Goal: Task Accomplishment & Management: Use online tool/utility

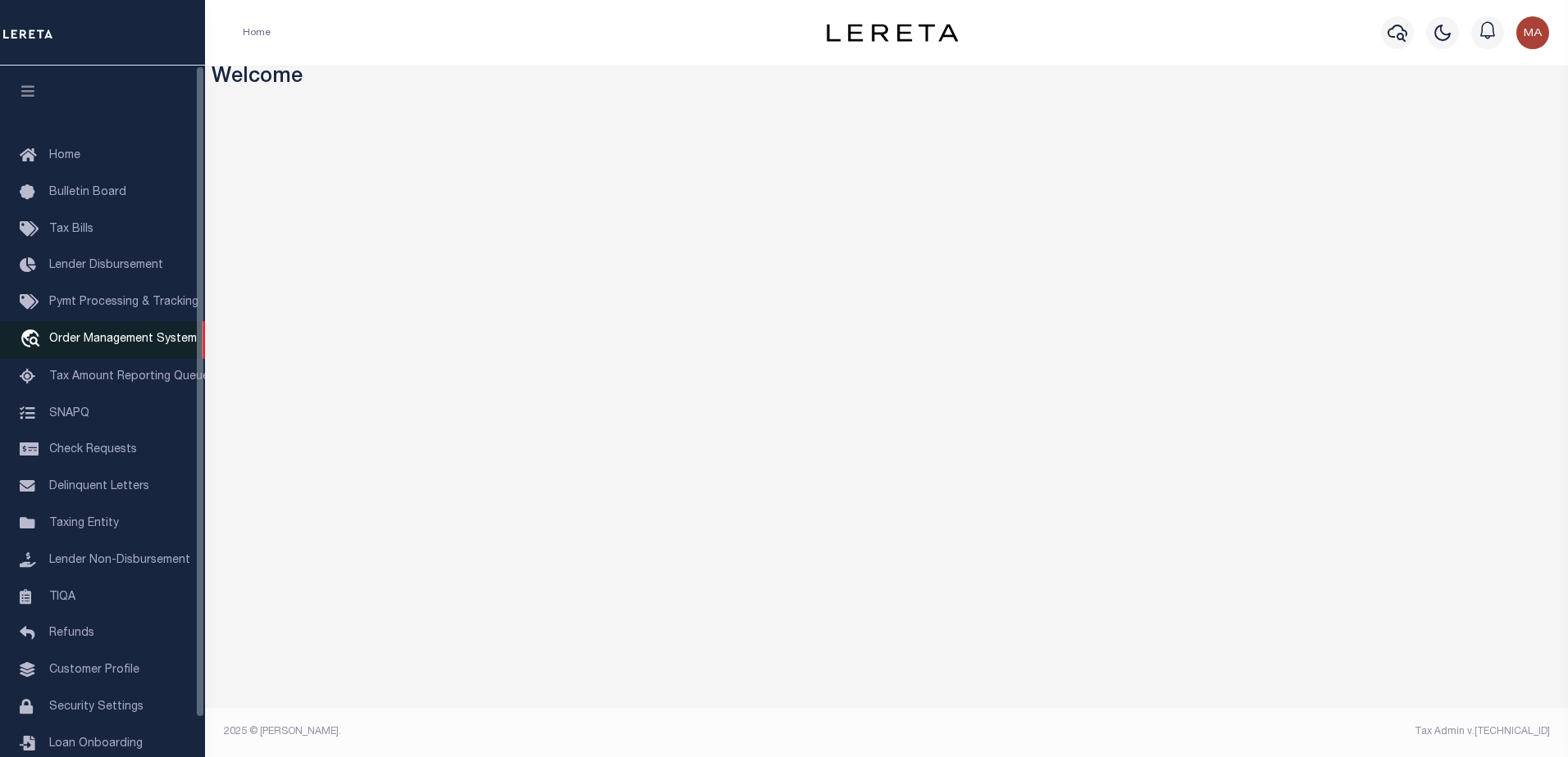
click at [105, 345] on span "Order Management System" at bounding box center [123, 339] width 148 height 12
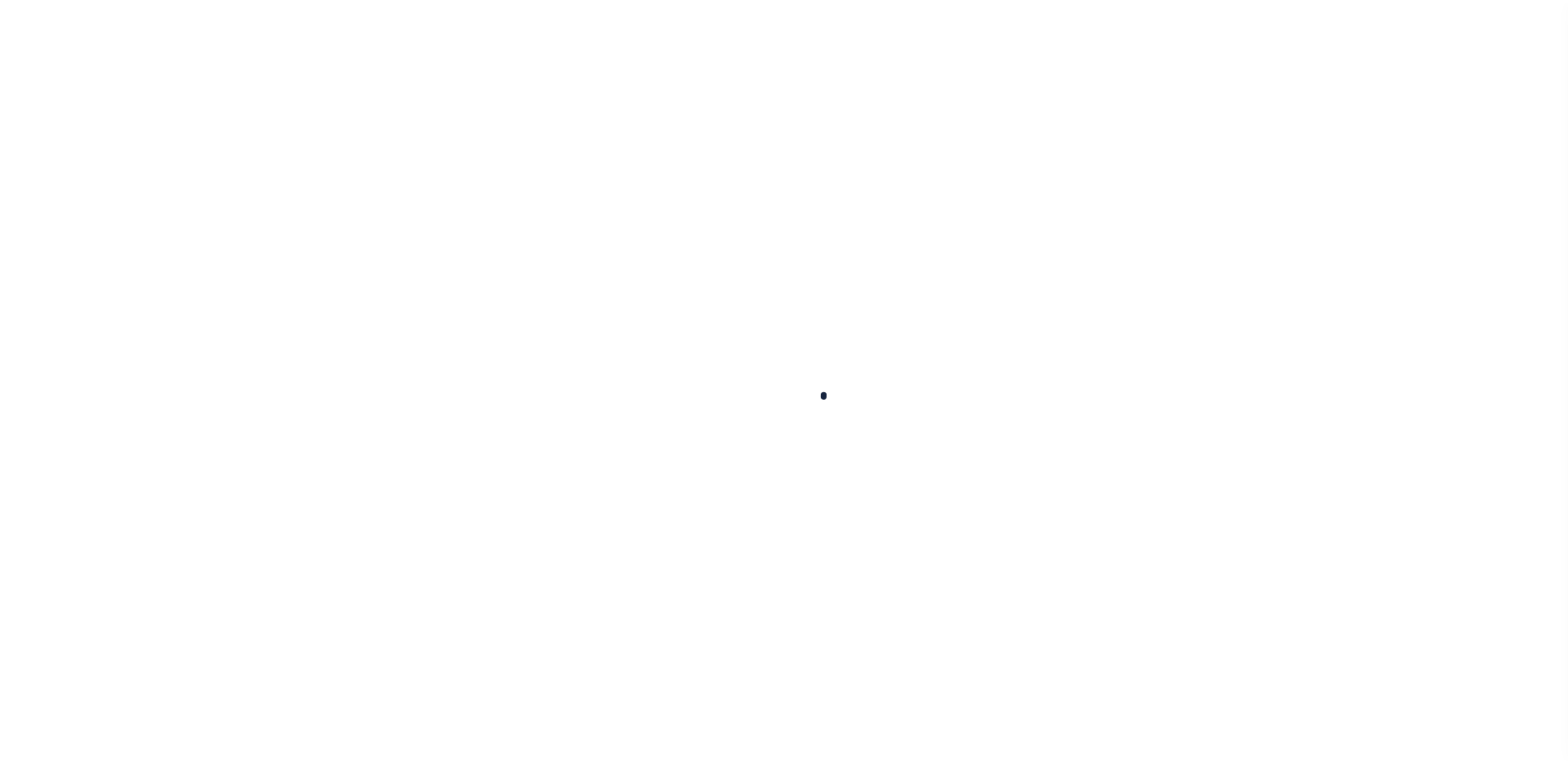
scroll to position [42, 0]
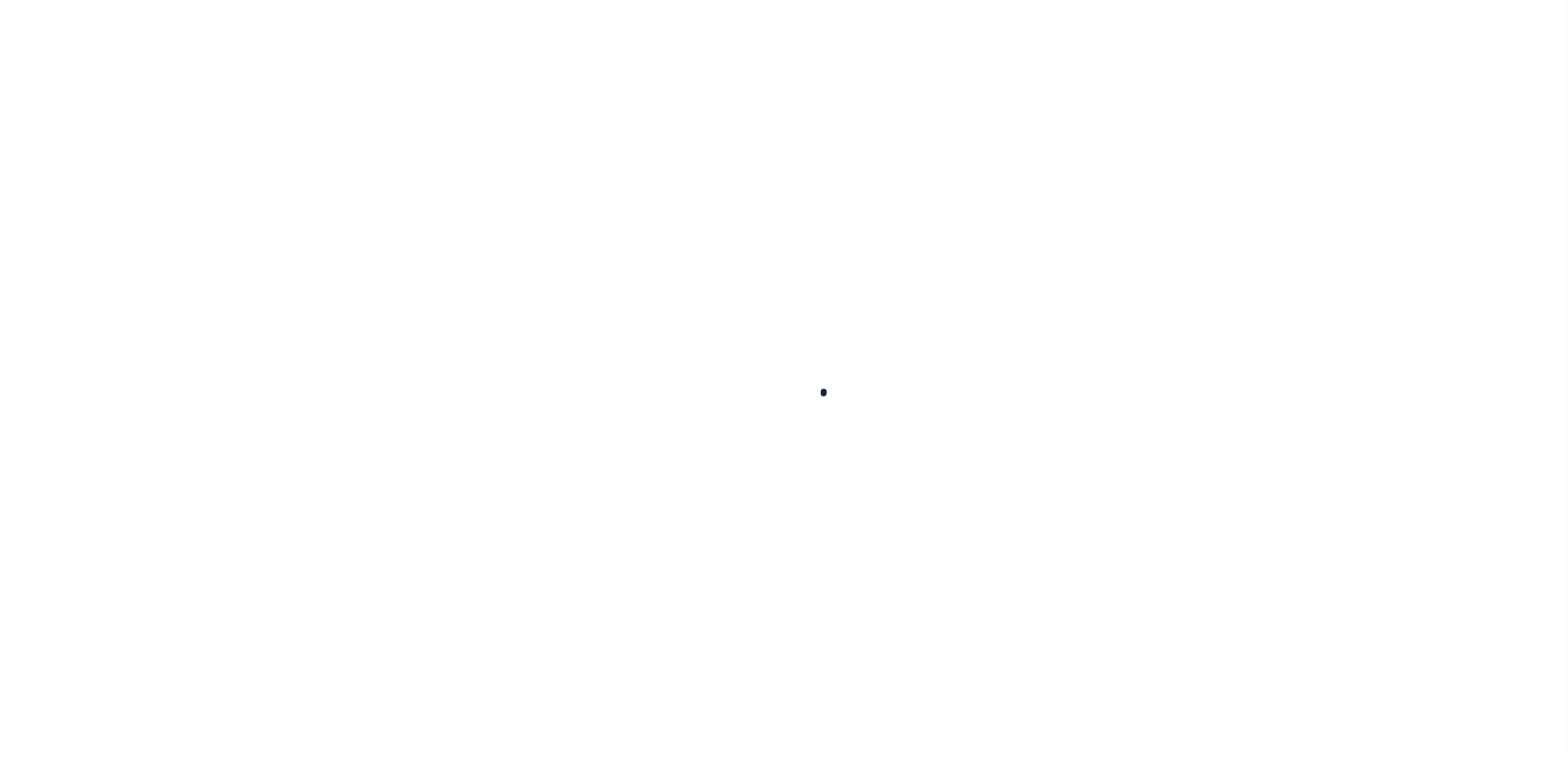
select select "200"
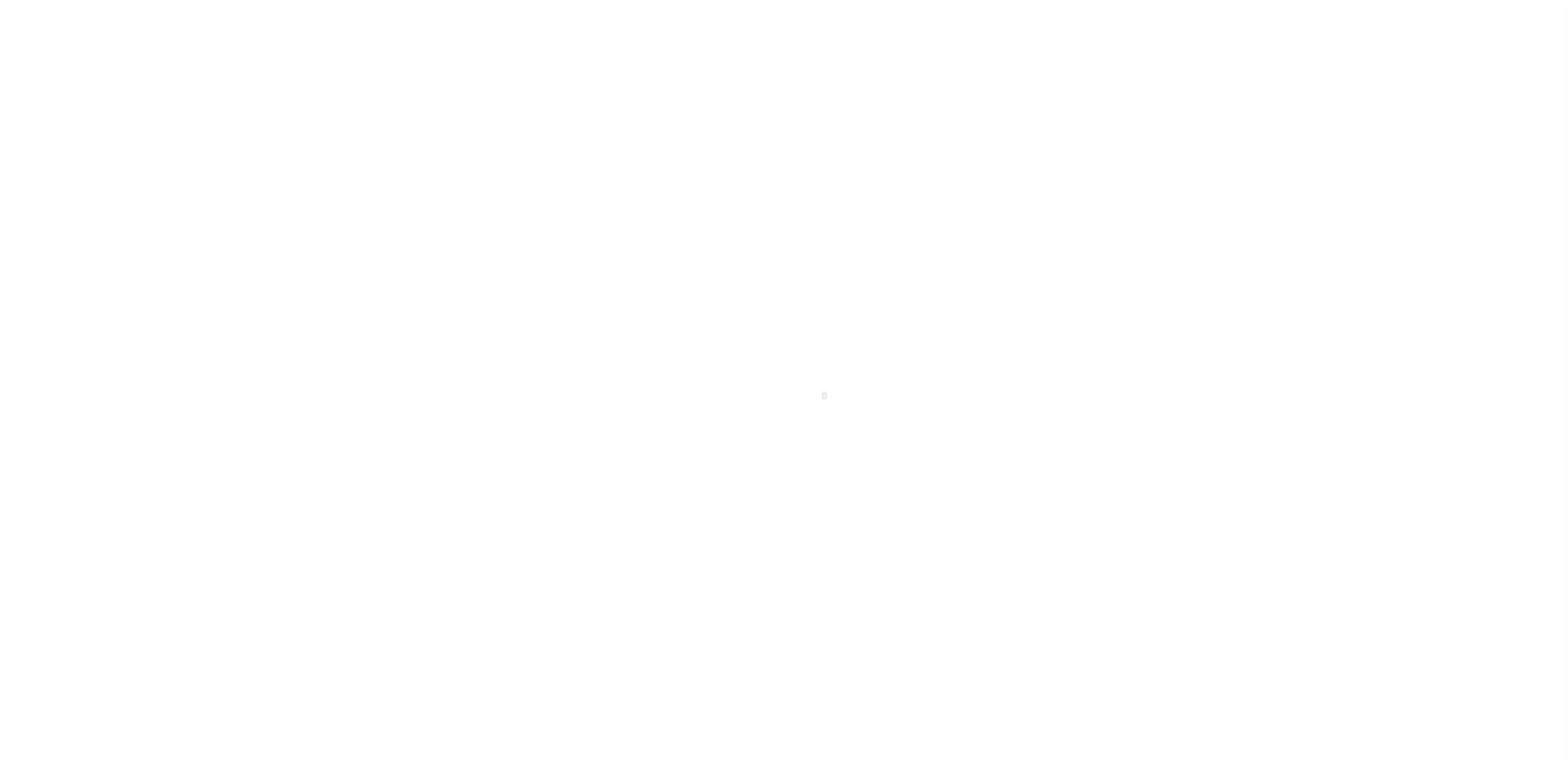
select select "200"
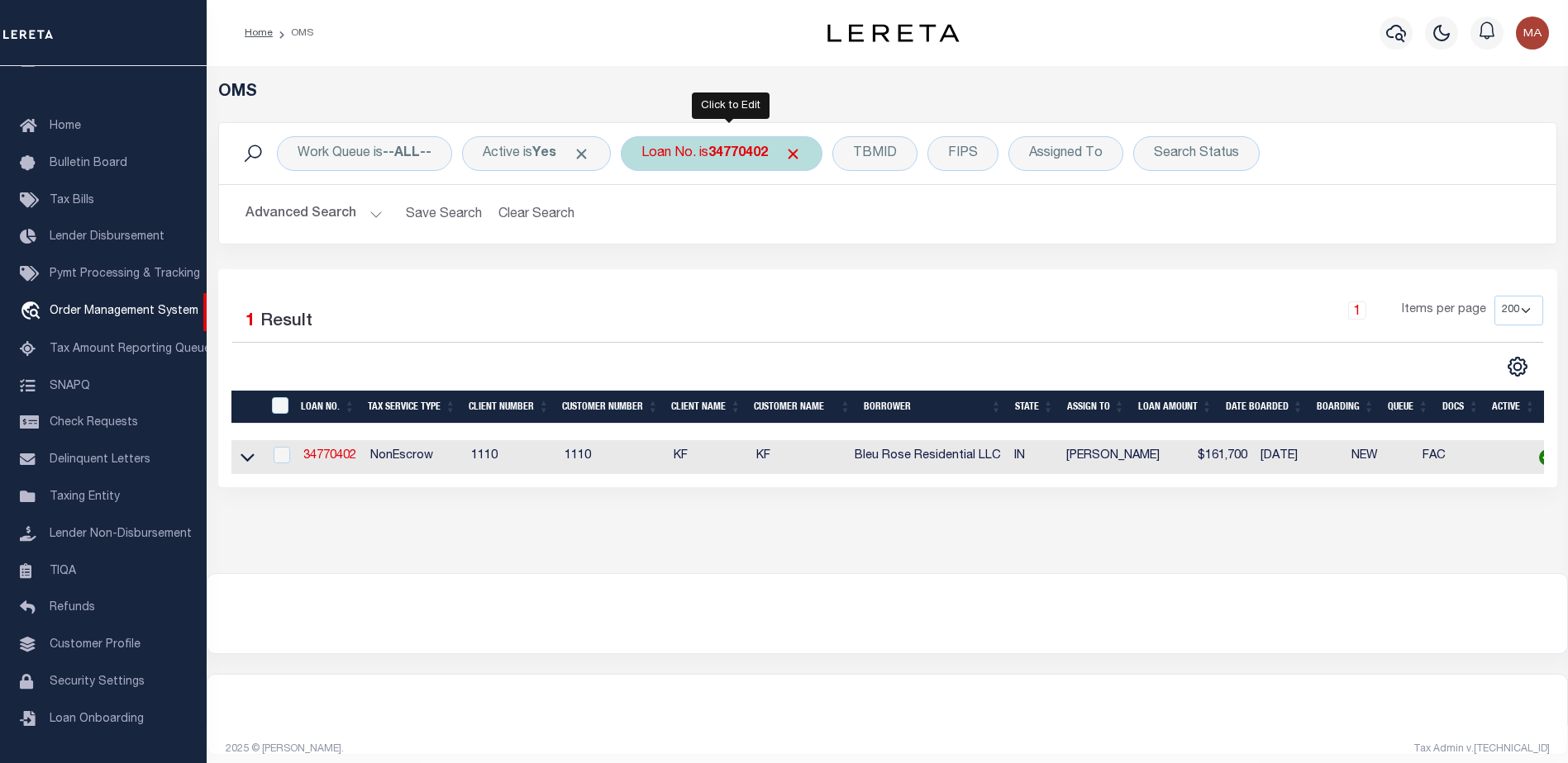
click at [730, 155] on b "34770402" at bounding box center [738, 153] width 60 height 14
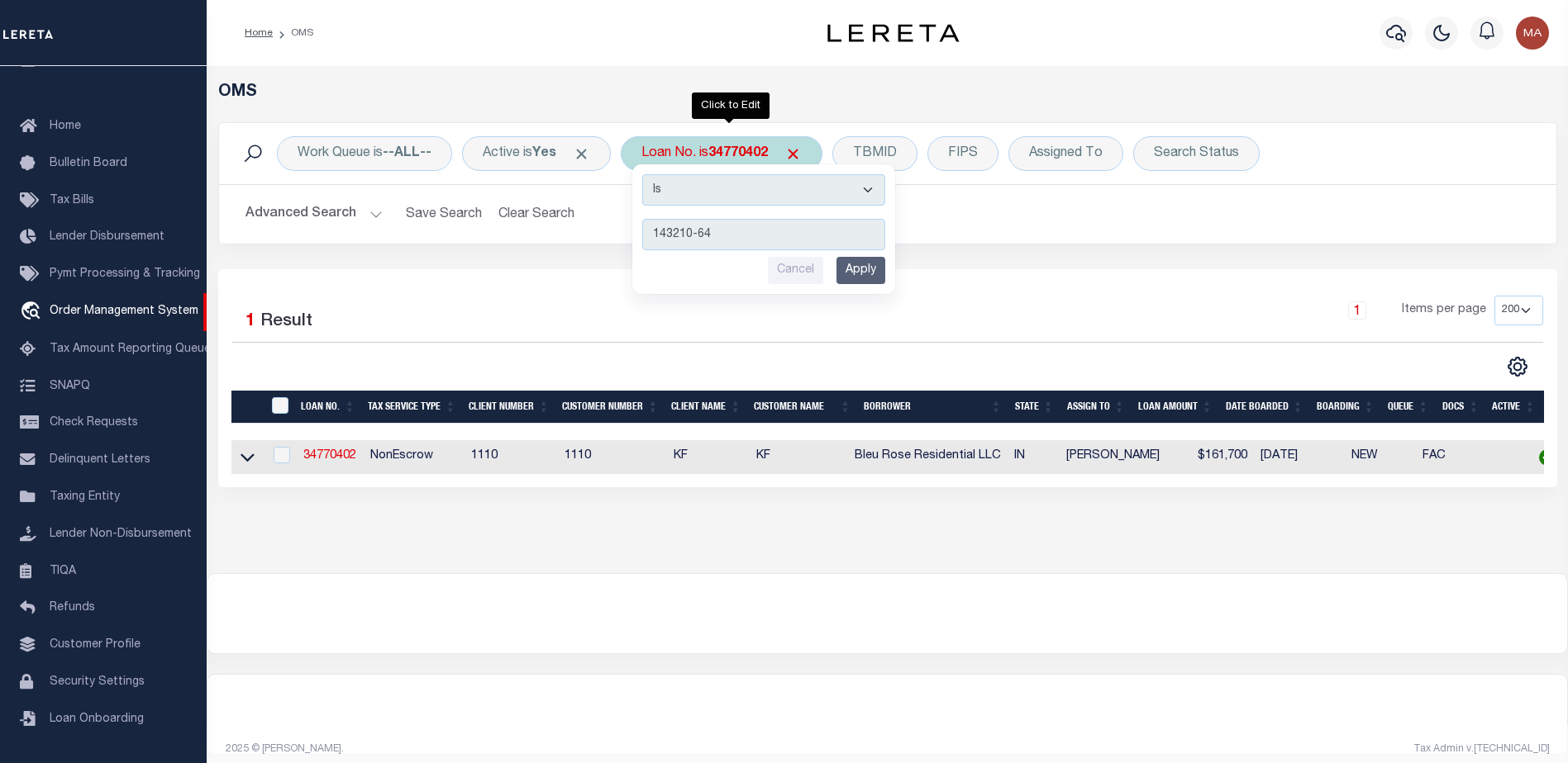
type input "143210-64"
click at [872, 278] on input "Apply" at bounding box center [861, 271] width 49 height 27
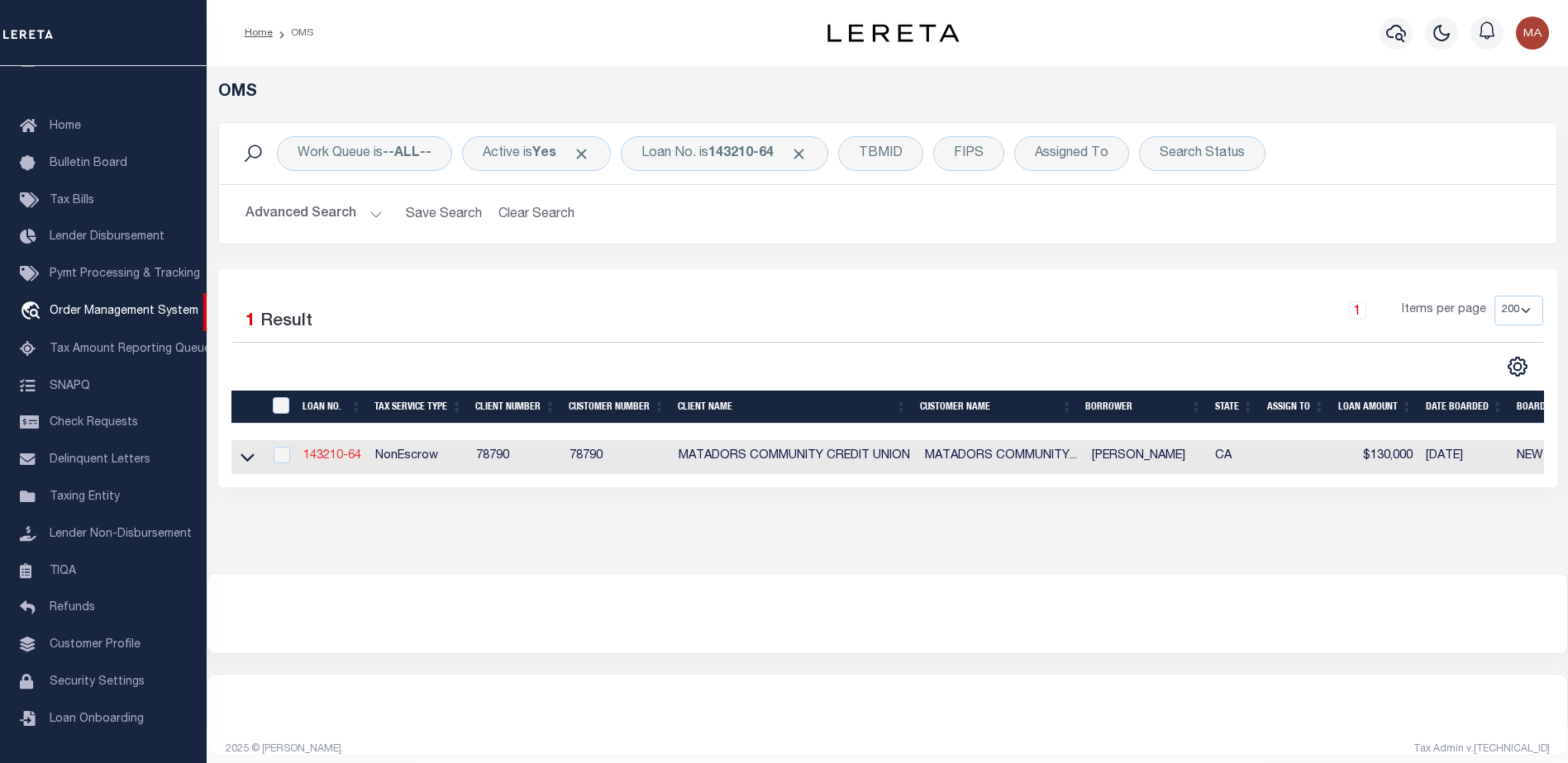
click at [348, 453] on link "143210-64" at bounding box center [333, 456] width 58 height 12
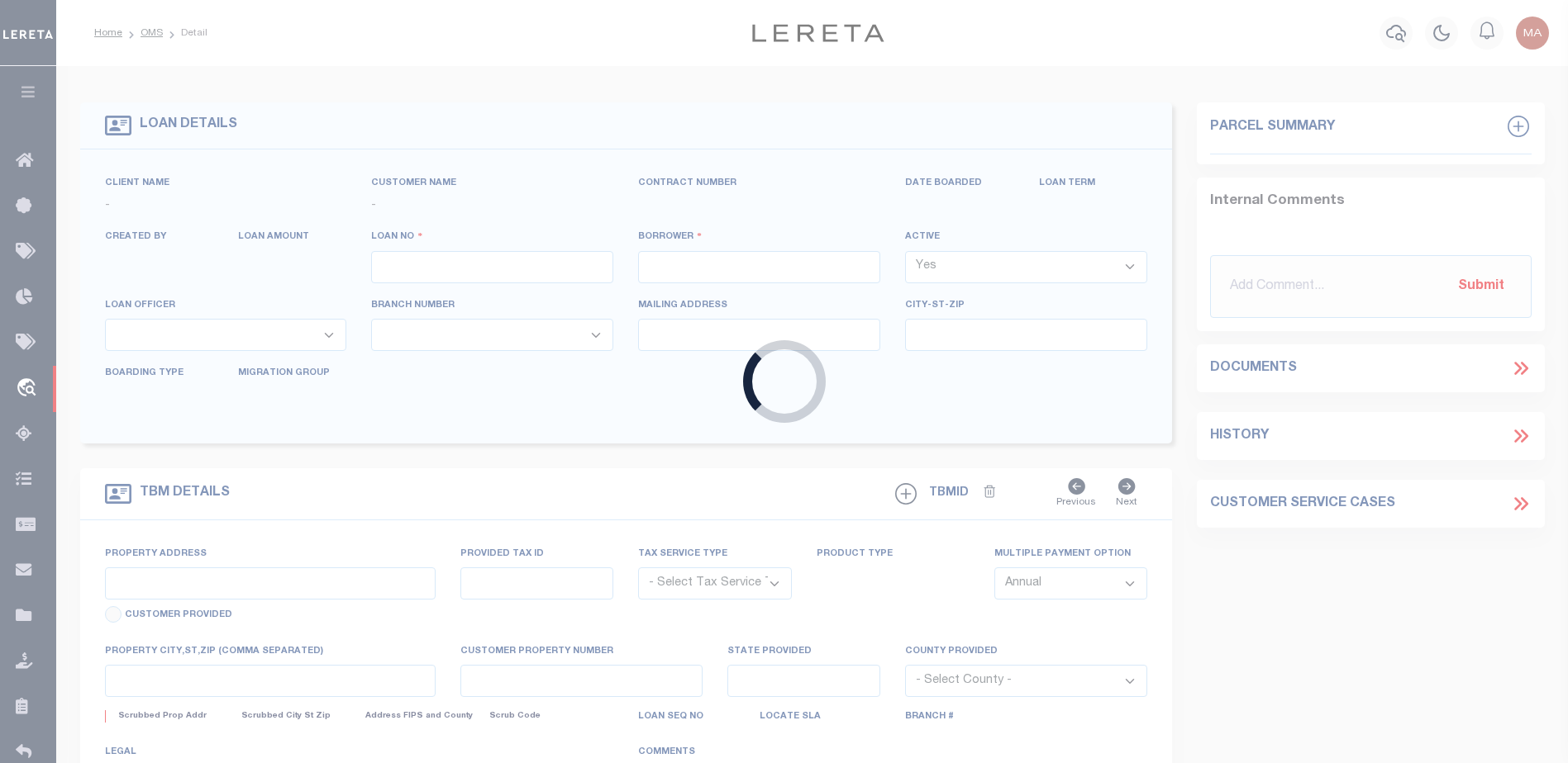
type input "143210-64"
type input "CAMPAT,CLEMENTE"
select select
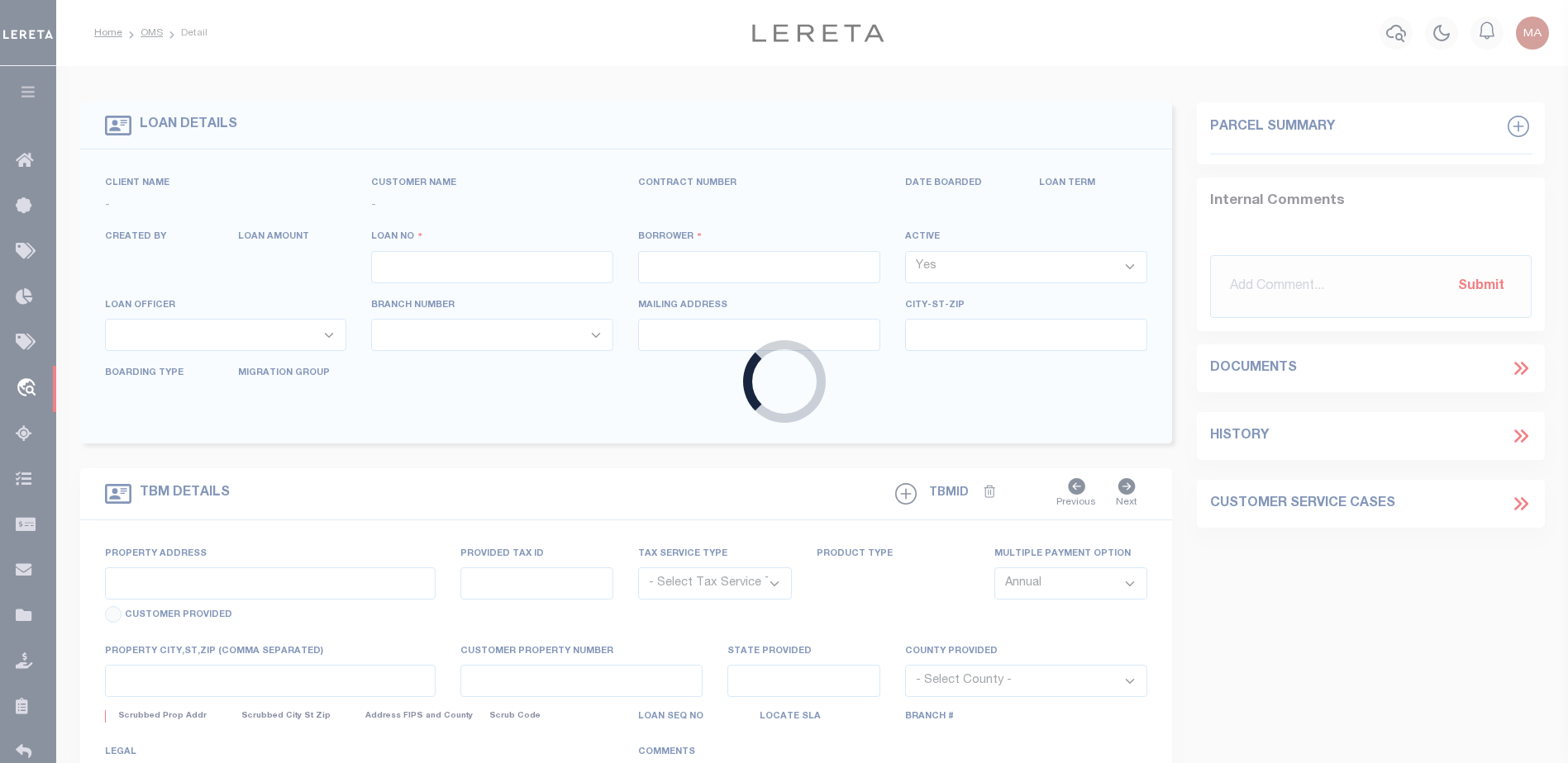
select select
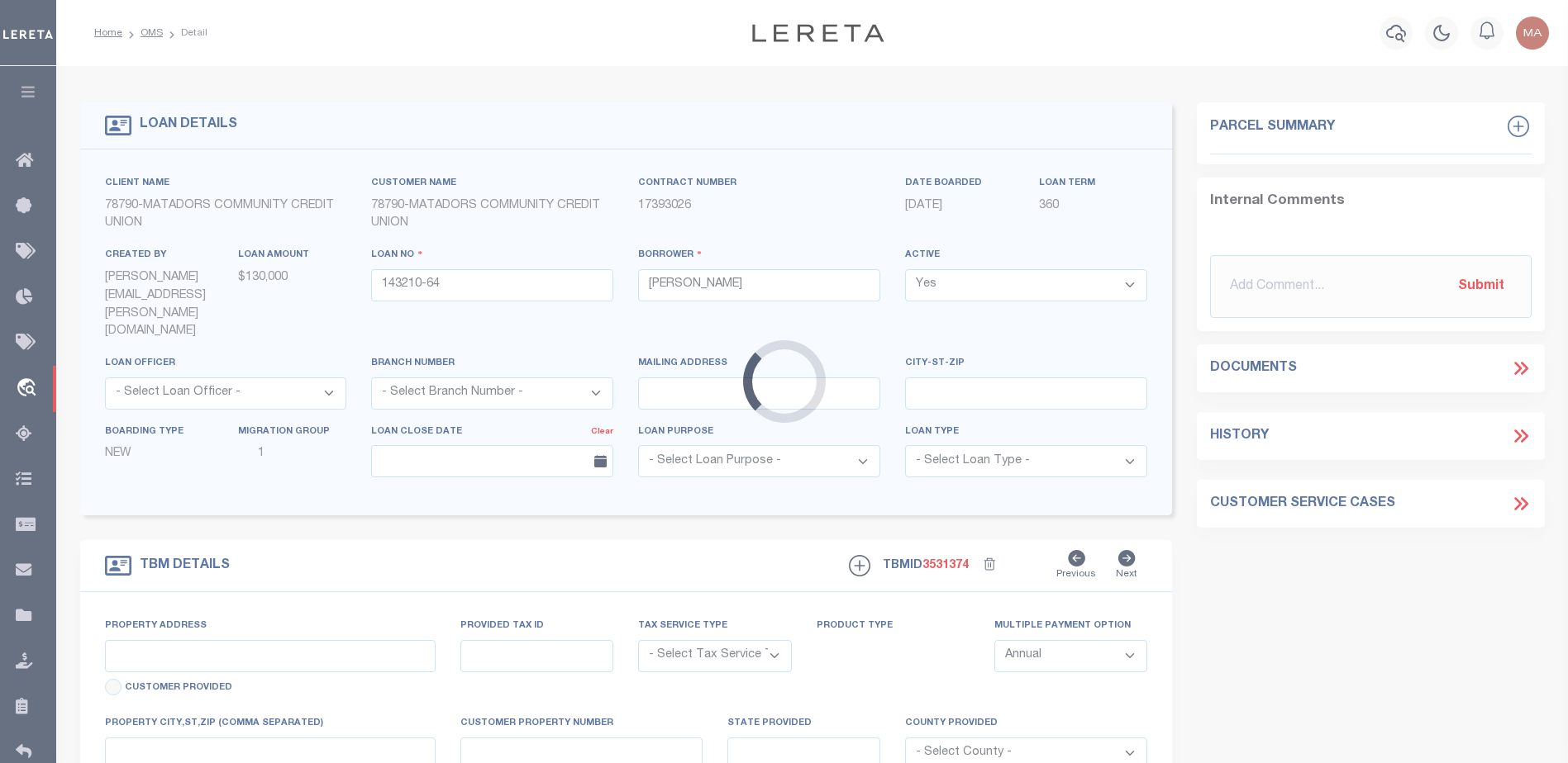
type input "27327 BLUERIDGE DR"
radio input "true"
select select "NonEscrow"
select select
type input "VALENCIA CA 91354"
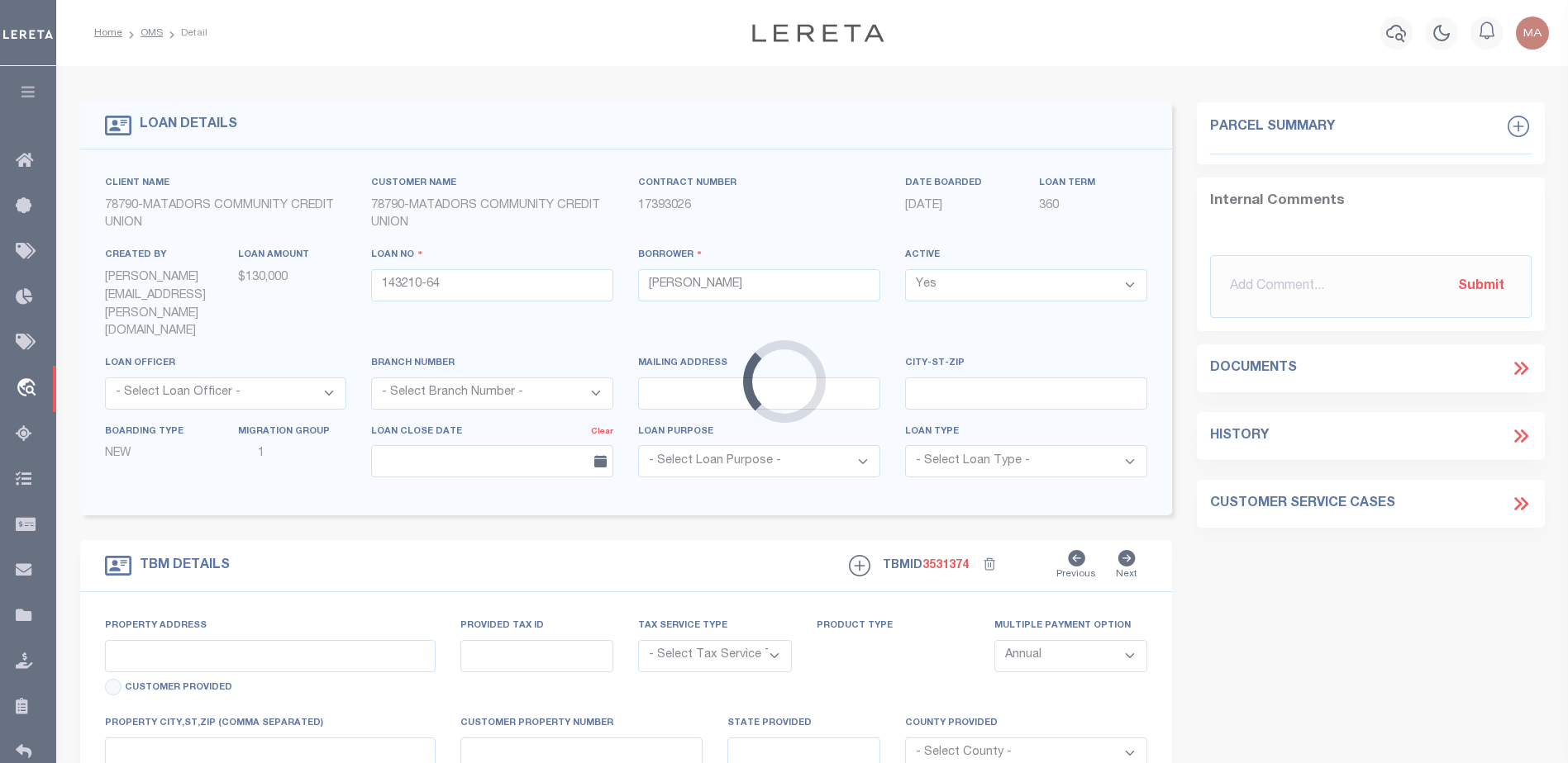
type input "143210-64"
type input "CA"
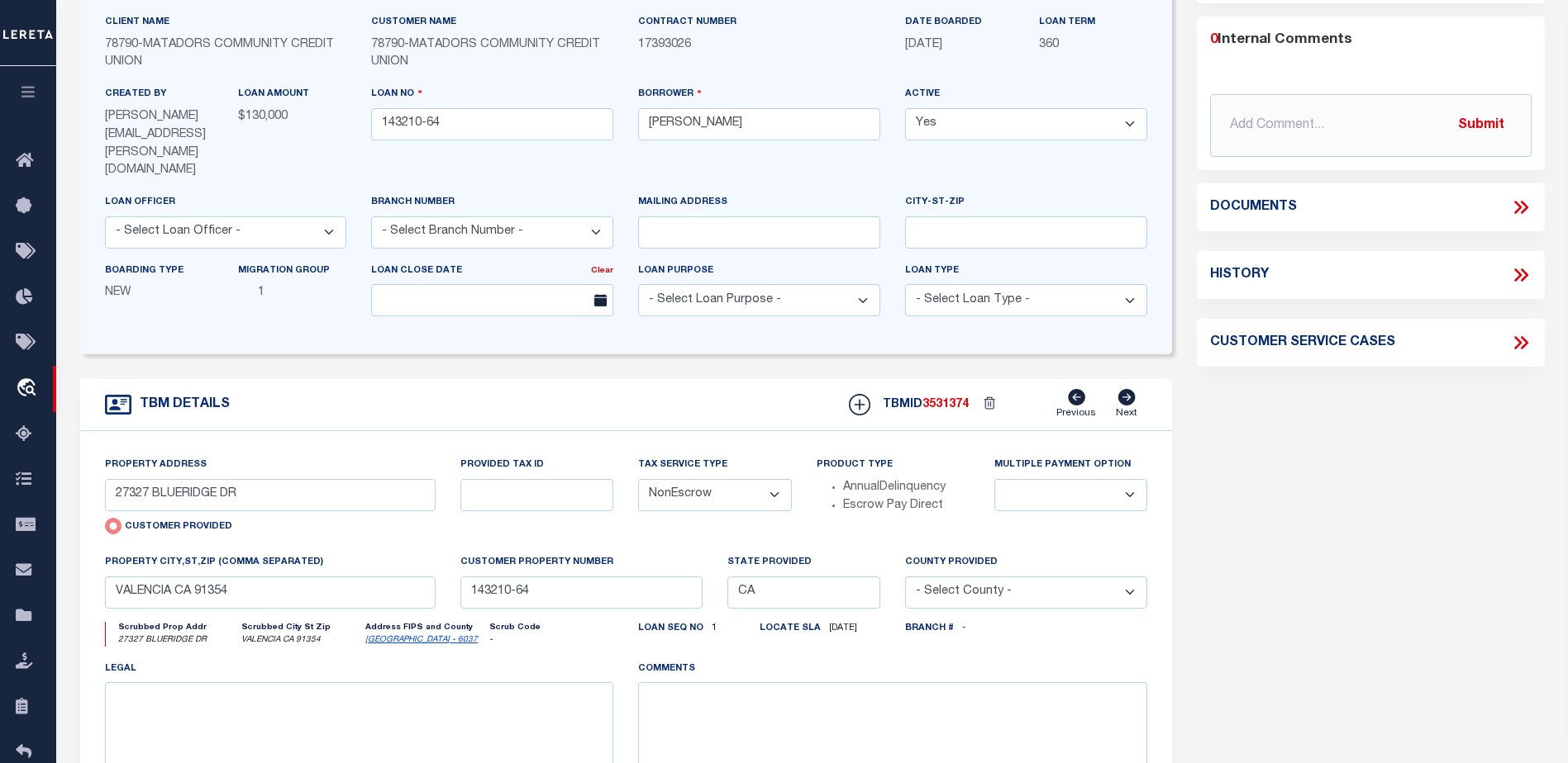
scroll to position [165, 0]
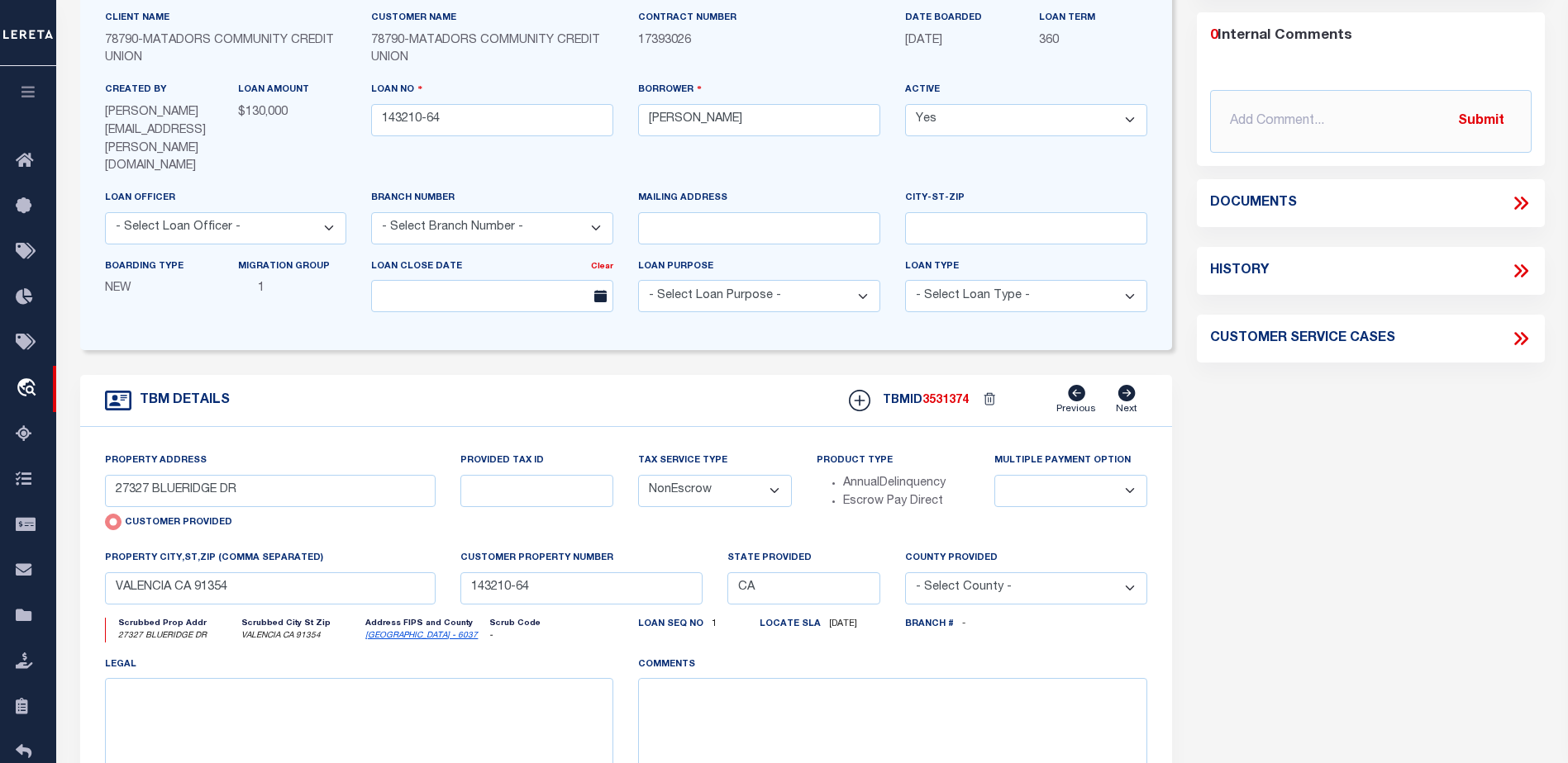
click at [24, 96] on icon "button" at bounding box center [28, 92] width 19 height 14
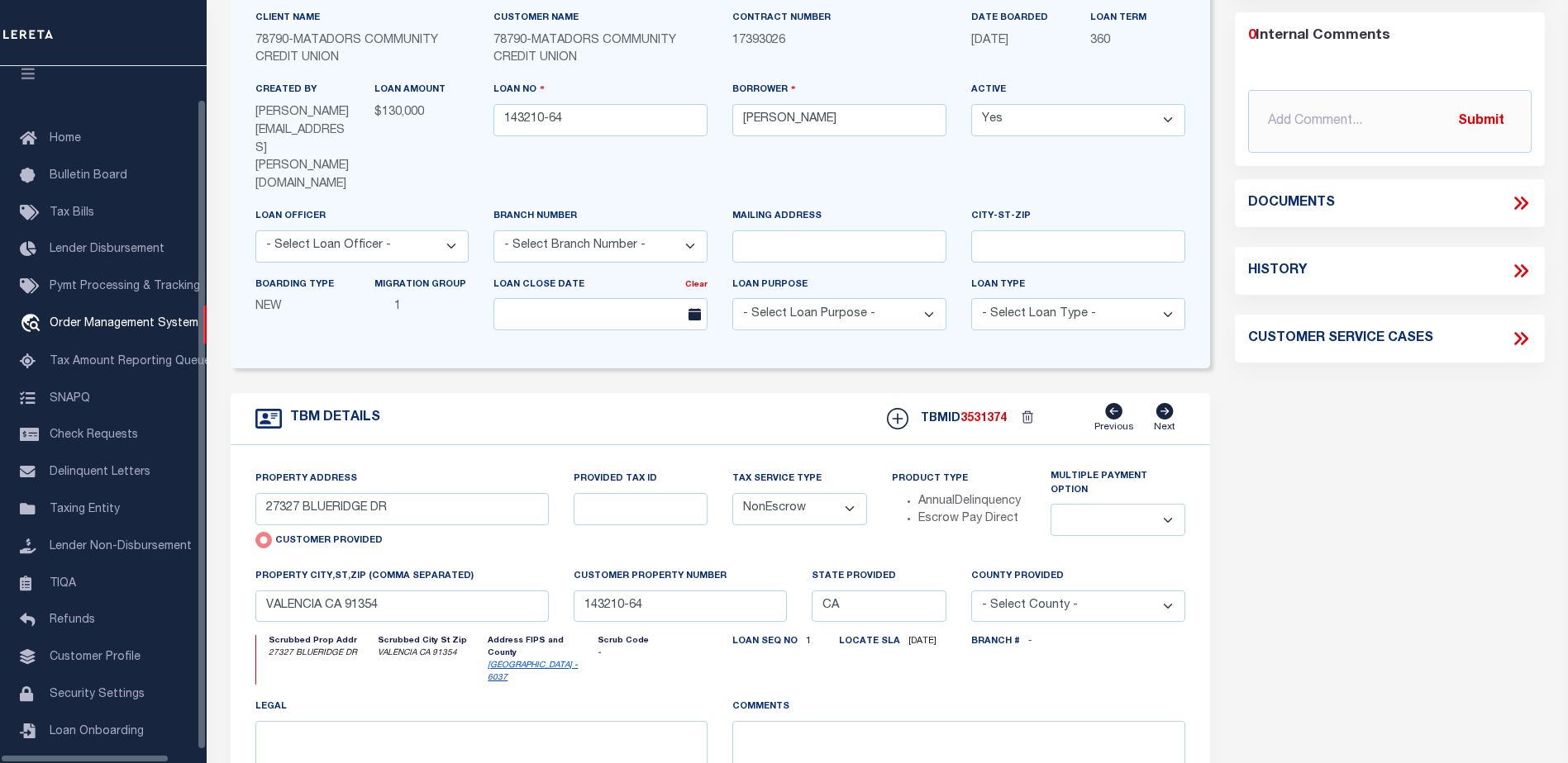
scroll to position [42, 0]
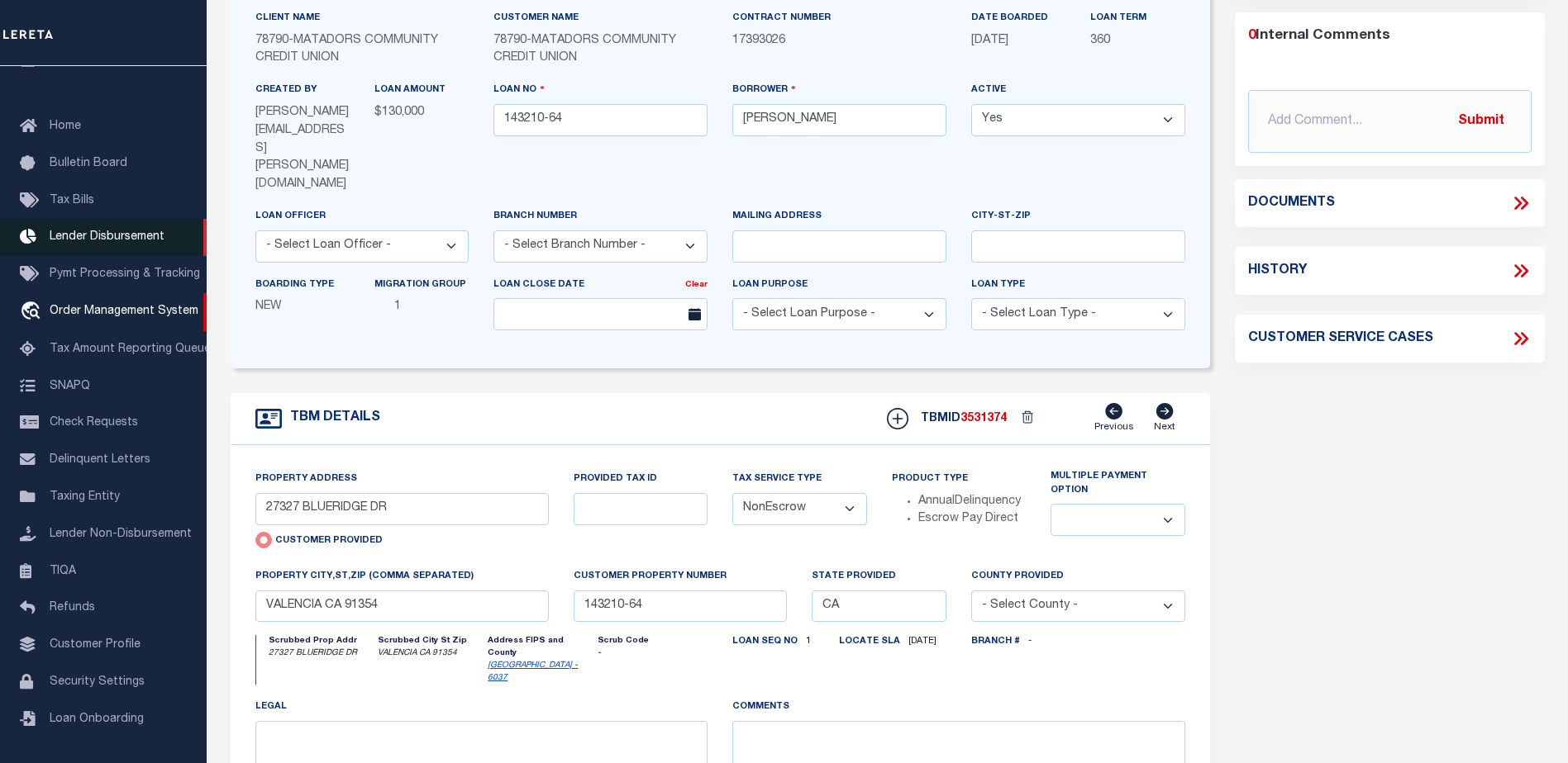
click at [69, 231] on span "Lender Disbursement" at bounding box center [107, 237] width 115 height 12
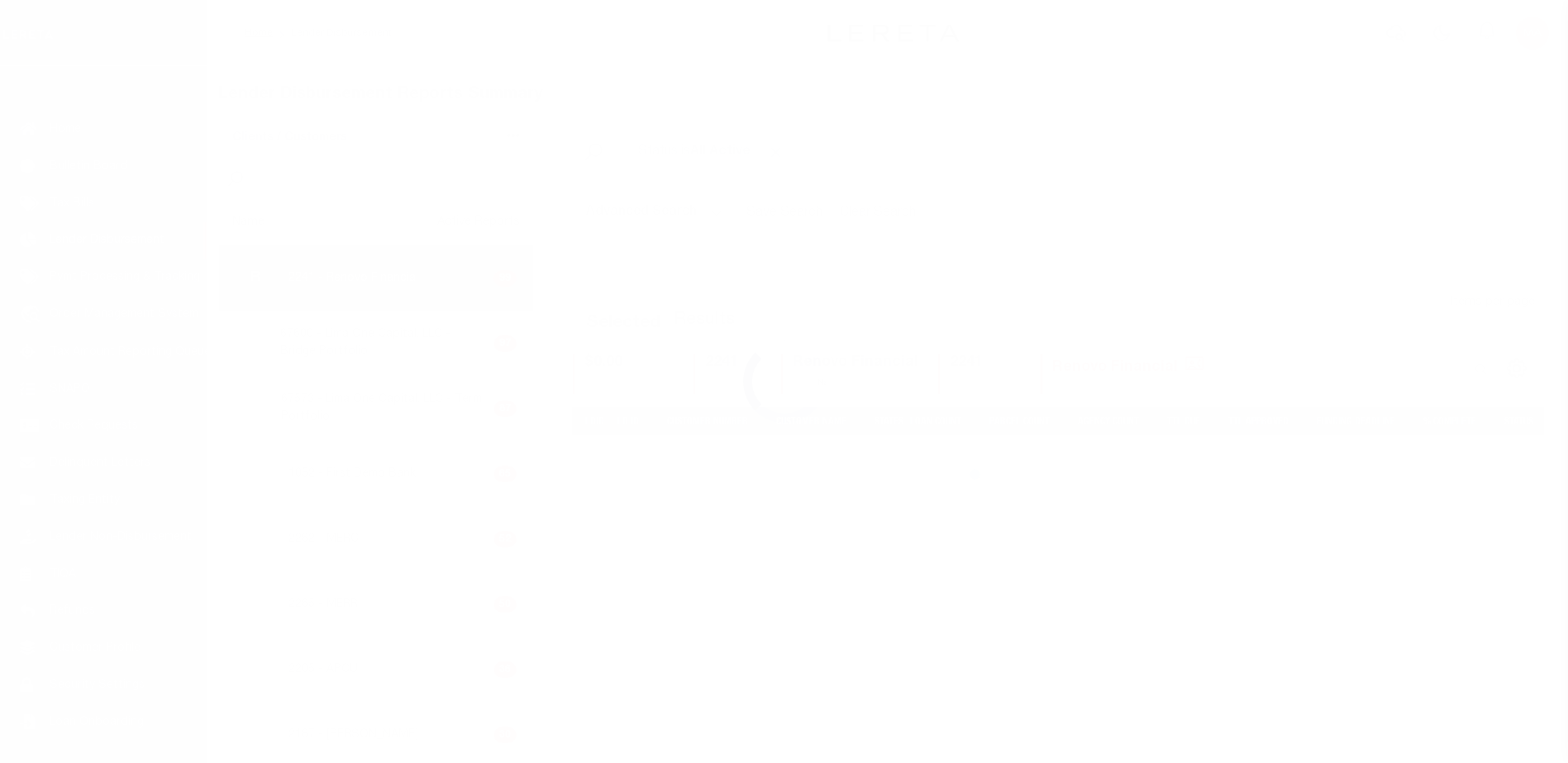
scroll to position [29, 0]
